Goal: Task Accomplishment & Management: Complete application form

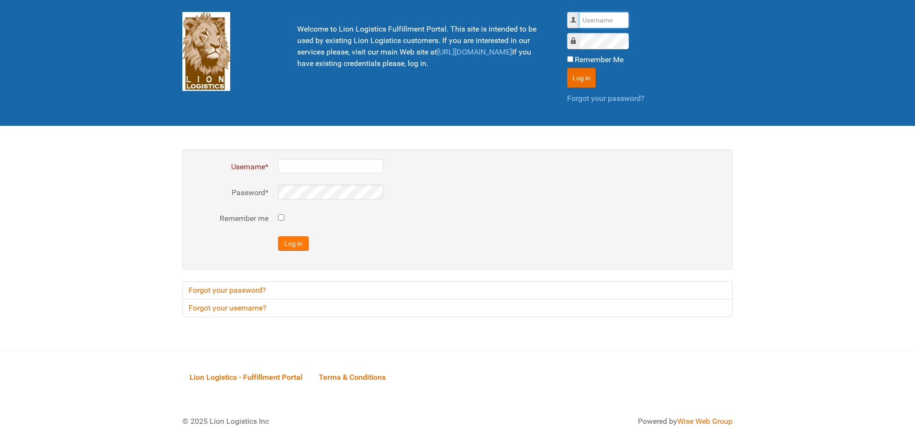
type input "al"
click at [285, 250] on button "Log in" at bounding box center [293, 243] width 31 height 14
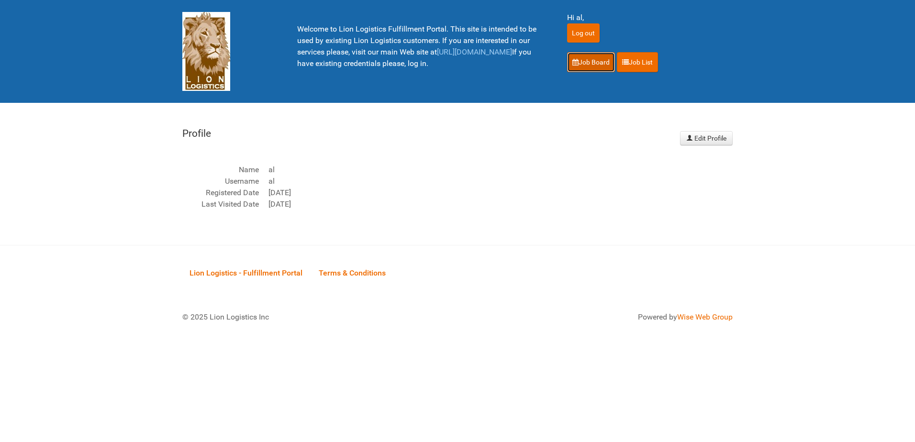
click at [595, 62] on link "Job Board" at bounding box center [591, 62] width 48 height 20
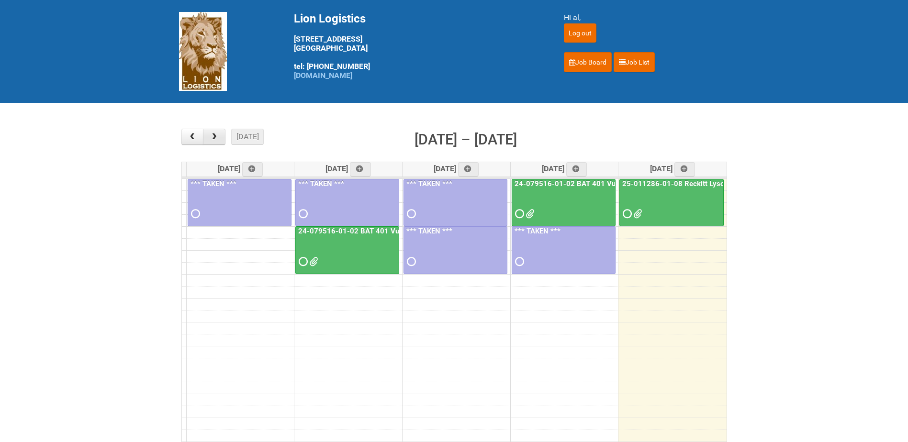
click at [216, 136] on span "button" at bounding box center [214, 137] width 9 height 8
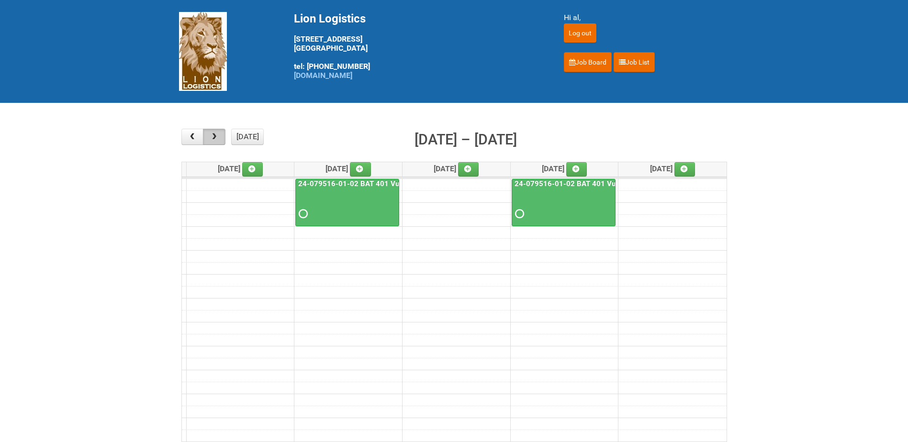
click at [216, 136] on span "button" at bounding box center [214, 137] width 9 height 8
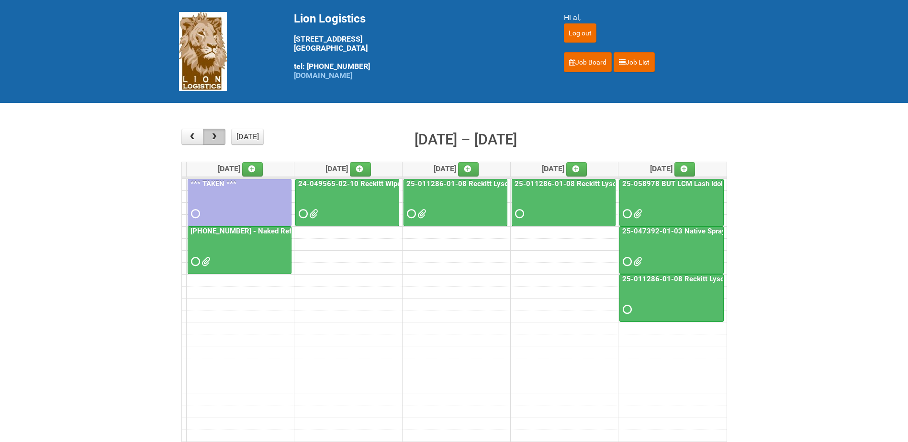
click at [216, 136] on span "button" at bounding box center [214, 137] width 9 height 8
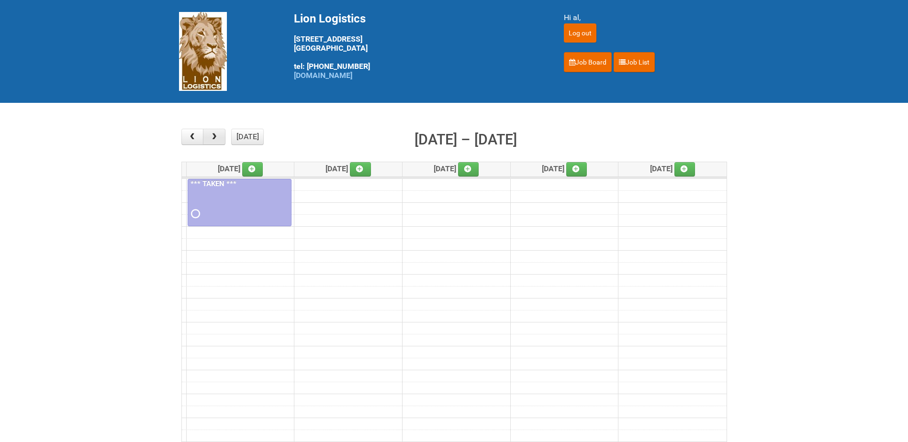
click at [216, 136] on span "button" at bounding box center [214, 137] width 9 height 8
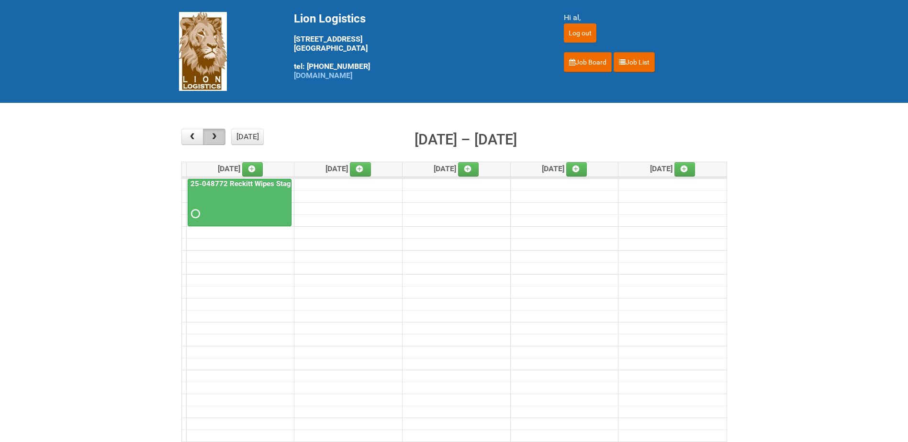
click at [216, 136] on span "button" at bounding box center [214, 137] width 9 height 8
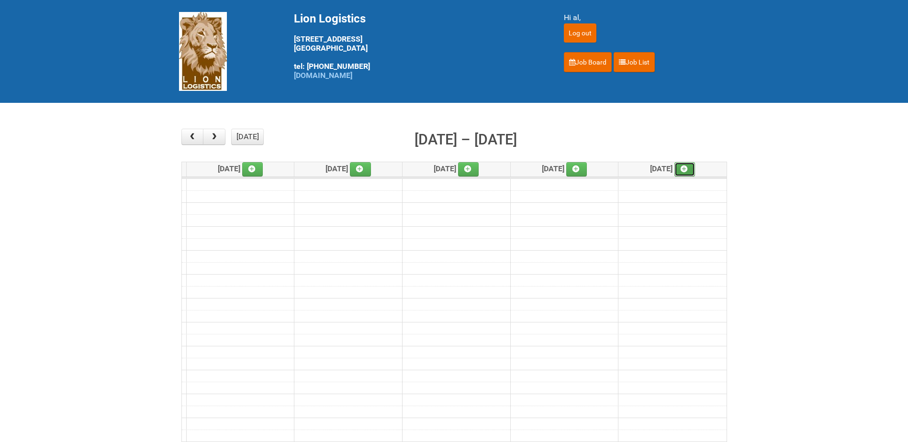
click at [682, 171] on link at bounding box center [684, 169] width 21 height 14
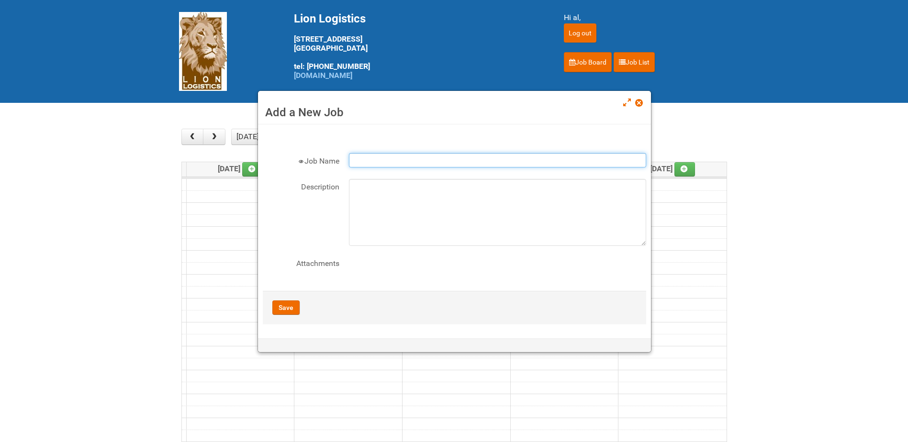
click at [357, 156] on input "Job Name" at bounding box center [497, 160] width 297 height 14
type input "[PHONE_NUMBER] - Tampax SPIT"
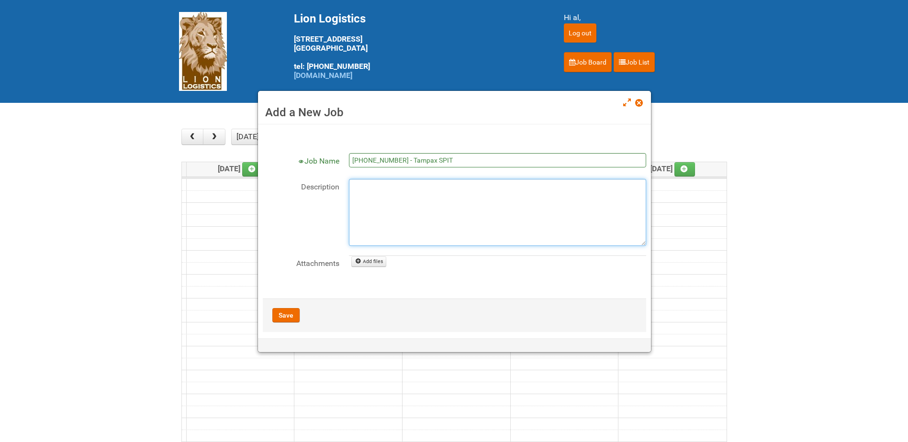
click at [385, 193] on textarea "Description" at bounding box center [497, 212] width 297 height 67
type textarea "JNF - 9/26"
click at [377, 261] on link "Add files" at bounding box center [368, 261] width 35 height 11
type input "C:\fakepath\MPM File_JNF_[PHONE_NUMBER].docx"
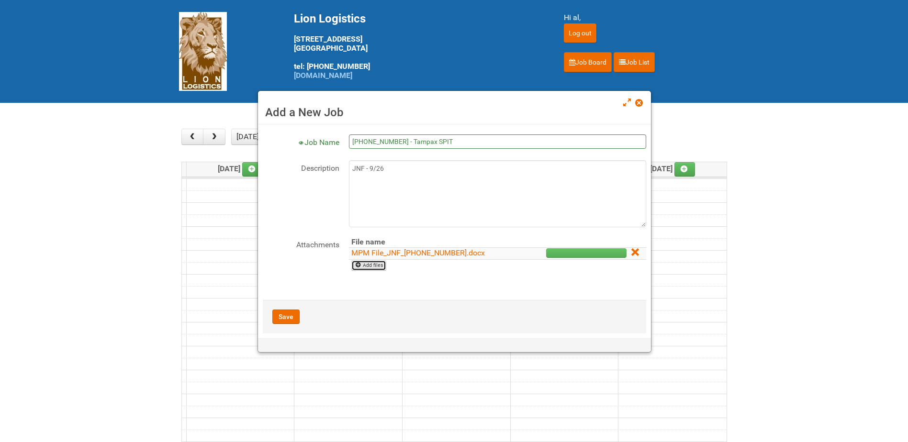
scroll to position [28, 0]
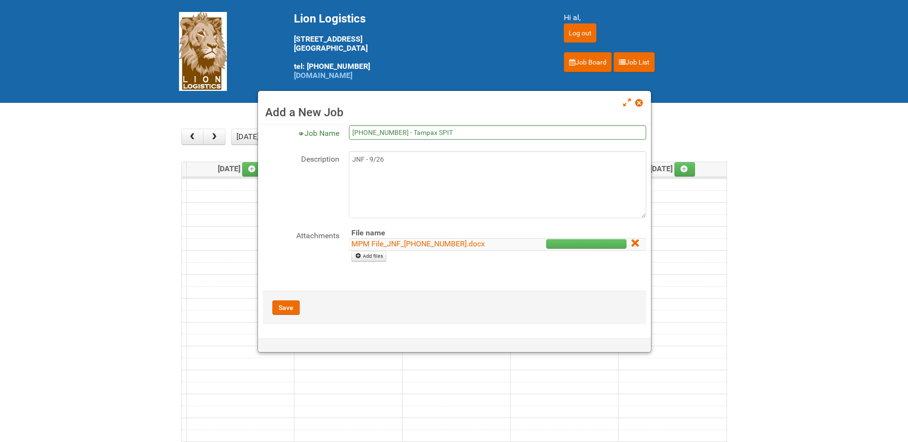
drag, startPoint x: 629, startPoint y: 245, endPoint x: 505, endPoint y: 31, distance: 247.2
click at [631, 245] on icon at bounding box center [634, 243] width 7 height 7
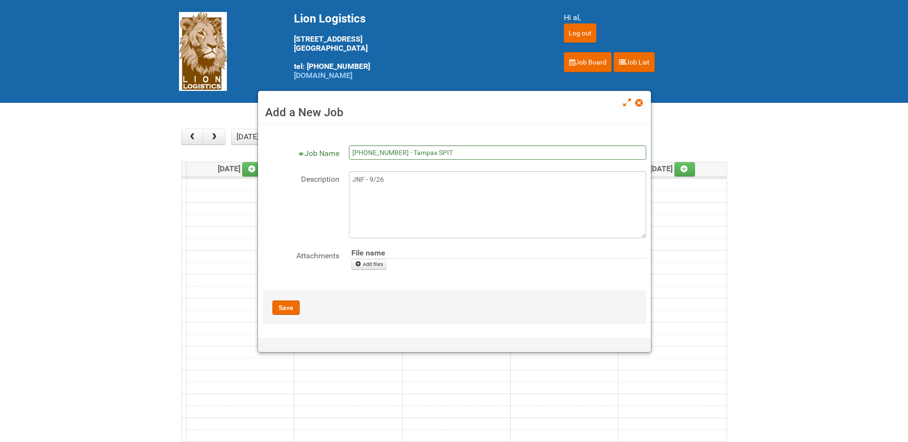
scroll to position [8, 0]
click at [358, 262] on icon at bounding box center [358, 264] width 7 height 7
type input "C:\fakepath\JNF_[PHONE_NUMBER].doc"
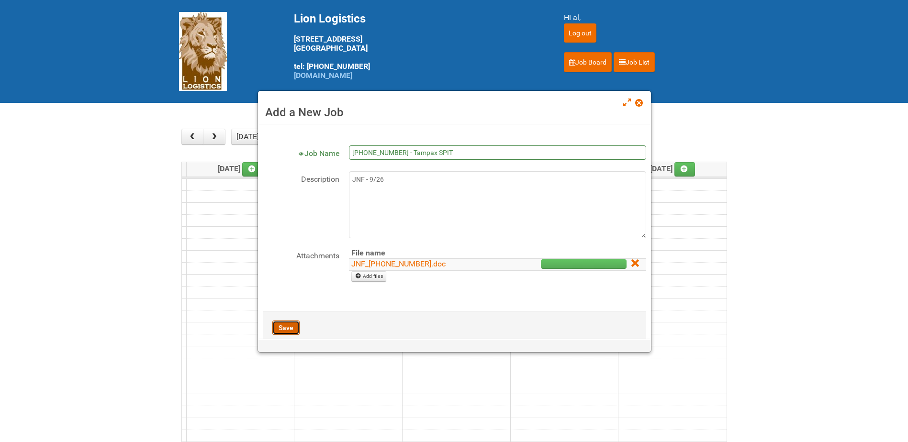
click at [287, 326] on button "Save" at bounding box center [285, 328] width 27 height 14
